Goal: Task Accomplishment & Management: Use online tool/utility

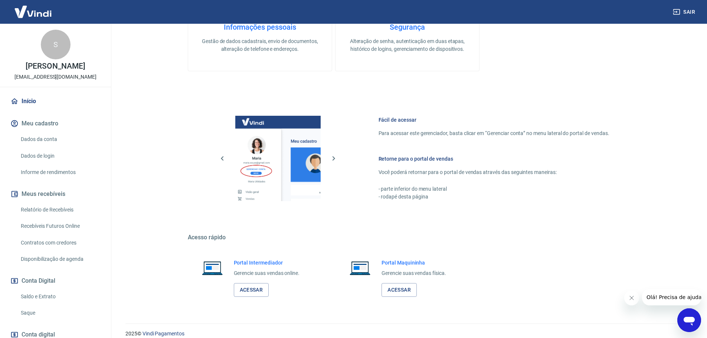
scroll to position [241, 0]
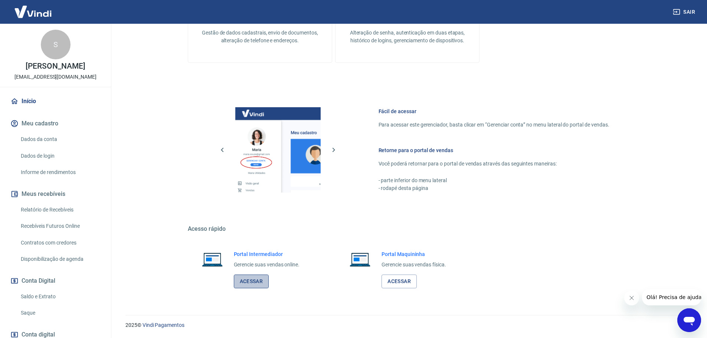
click at [256, 281] on link "Acessar" at bounding box center [251, 282] width 35 height 14
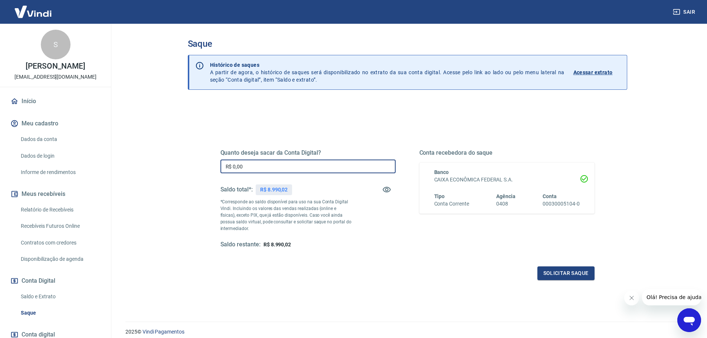
click at [281, 166] on input "R$ 0,00" at bounding box center [308, 167] width 175 height 14
type input "R$ 8.990,02"
click at [554, 274] on button "Solicitar saque" at bounding box center [566, 274] width 57 height 14
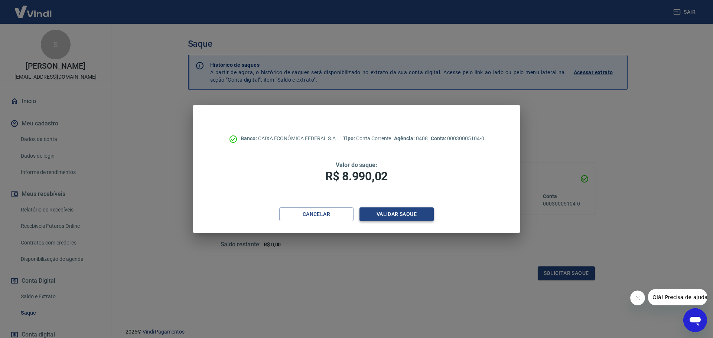
click at [410, 216] on button "Validar saque" at bounding box center [396, 215] width 74 height 14
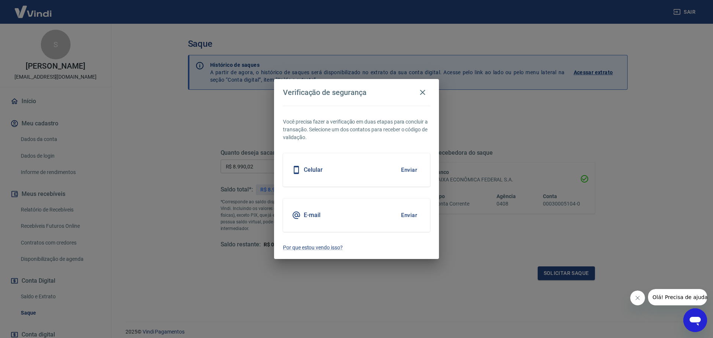
click at [411, 217] on button "Enviar" at bounding box center [409, 216] width 24 height 16
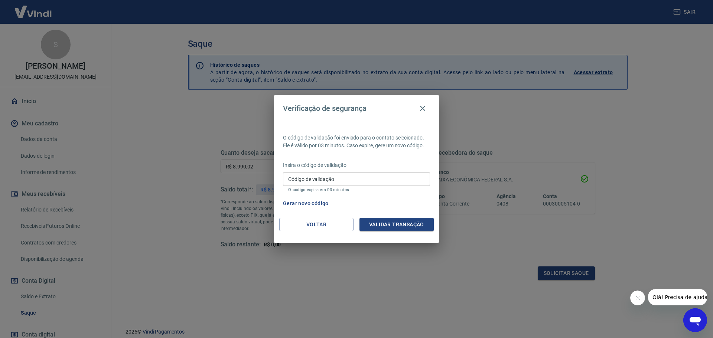
click at [395, 176] on input "Código de validação" at bounding box center [356, 179] width 147 height 14
type input "573070"
click at [405, 223] on button "Validar transação" at bounding box center [396, 225] width 74 height 14
